Goal: Obtain resource: Obtain resource

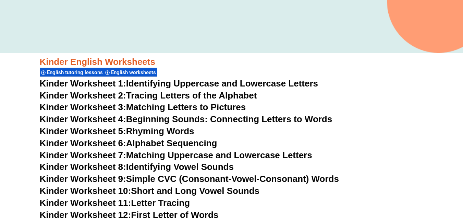
scroll to position [205, 0]
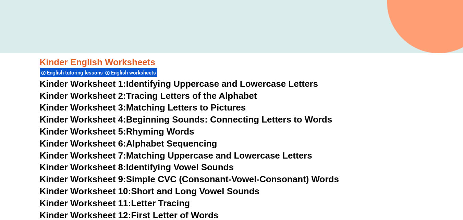
click at [259, 85] on link "Kinder Worksheet 1: Identifying Uppercase and Lowercase Letters" at bounding box center [179, 84] width 279 height 10
drag, startPoint x: 212, startPoint y: 120, endPoint x: 199, endPoint y: 109, distance: 17.0
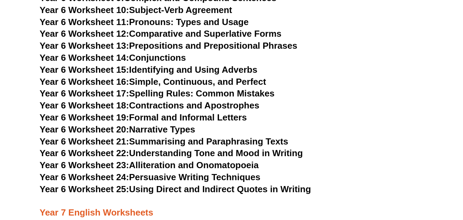
scroll to position [4321, 0]
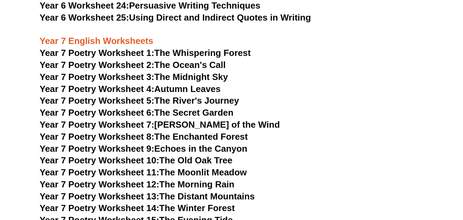
click at [168, 48] on link "Year 7 Poetry Worksheet 1: The Whispering Forest" at bounding box center [145, 53] width 211 height 10
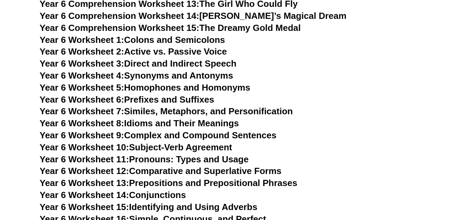
scroll to position [3772, 0]
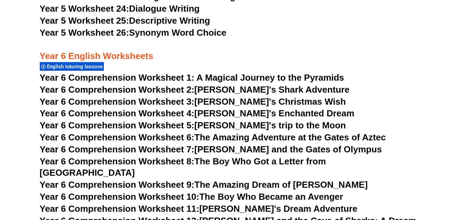
click at [168, 77] on span "Year 6 Comprehension Worksheet 1: A Magical Journey to the Pyramids" at bounding box center [192, 77] width 305 height 10
